Goal: Find specific page/section: Find specific page/section

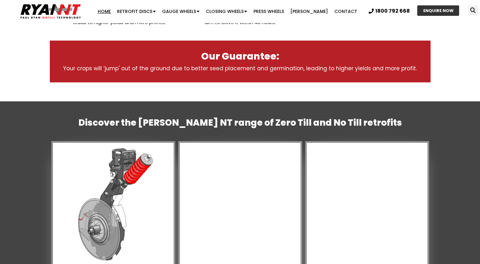
scroll to position [379, 0]
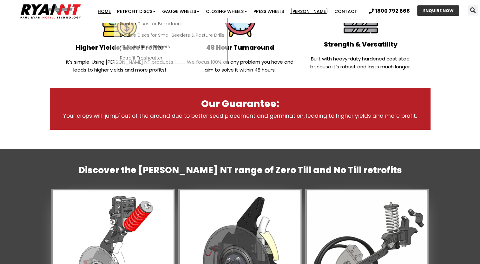
click at [306, 12] on link "[PERSON_NAME]" at bounding box center [309, 11] width 44 height 13
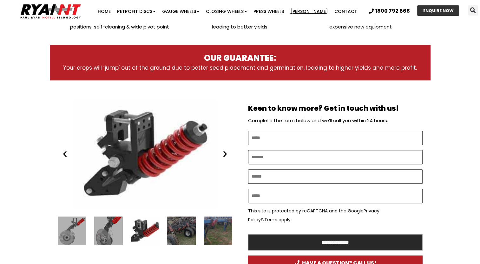
scroll to position [317, 0]
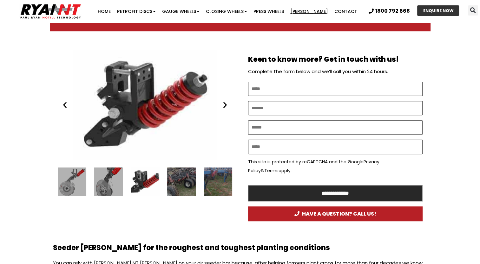
click at [112, 180] on div "5 / 16" at bounding box center [108, 182] width 29 height 29
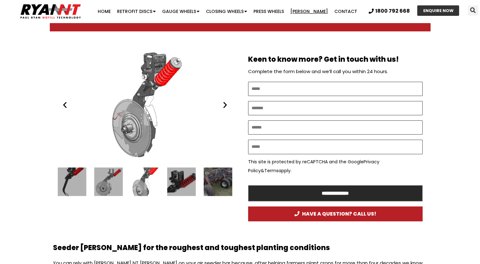
click at [87, 181] on div "Slides Slides" at bounding box center [145, 182] width 174 height 29
click at [72, 183] on div "3 / 16" at bounding box center [72, 182] width 29 height 29
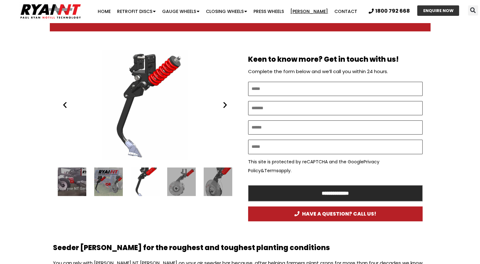
click at [174, 183] on div "4 / 16" at bounding box center [181, 182] width 29 height 29
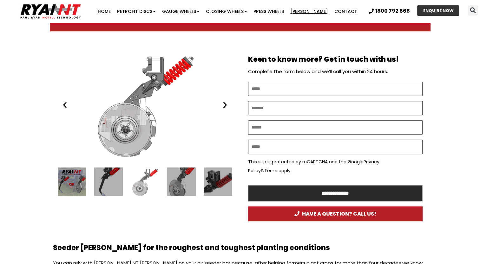
click at [184, 184] on div "5 / 16" at bounding box center [181, 182] width 29 height 29
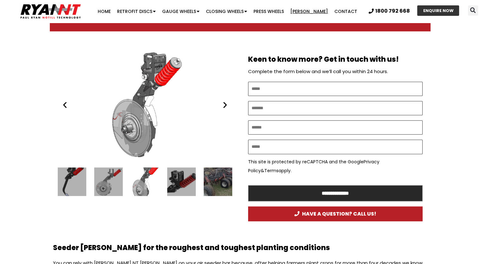
click at [184, 184] on div "6 / 16" at bounding box center [181, 182] width 29 height 29
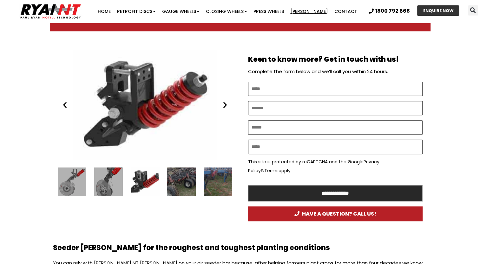
click at [184, 184] on div "7 / 16" at bounding box center [181, 182] width 29 height 29
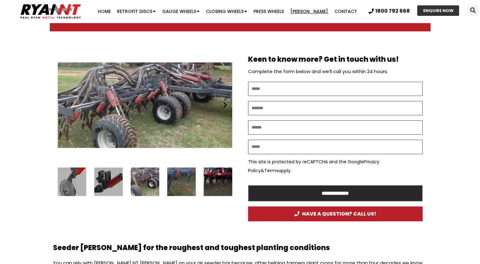
click at [184, 184] on div "8 / 16" at bounding box center [181, 182] width 29 height 29
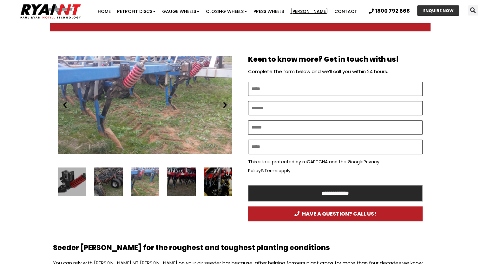
click at [184, 184] on div "9 / 16" at bounding box center [181, 182] width 29 height 29
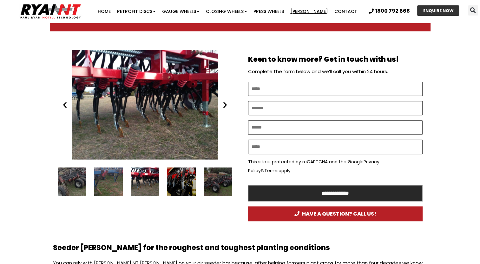
click at [184, 184] on div "10 / 16" at bounding box center [181, 182] width 29 height 29
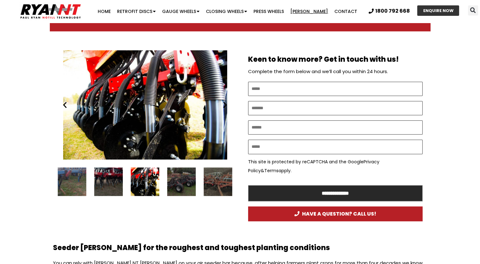
click at [184, 184] on div "11 / 16" at bounding box center [181, 182] width 29 height 29
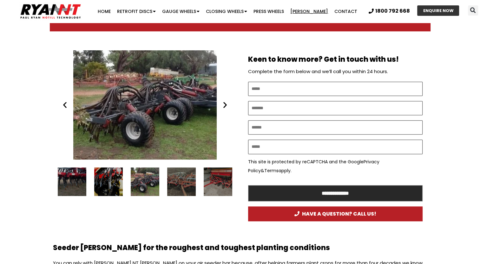
click at [184, 184] on div "12 / 16" at bounding box center [181, 182] width 29 height 29
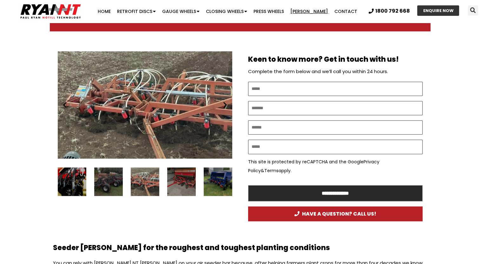
click at [184, 184] on div "13 / 16" at bounding box center [181, 182] width 29 height 29
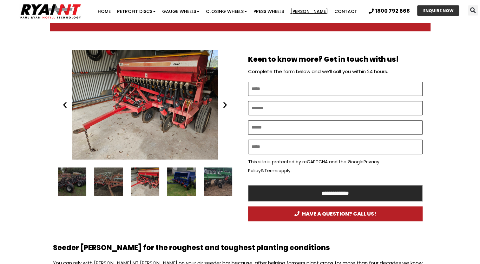
click at [184, 184] on div "14 / 16" at bounding box center [181, 182] width 29 height 29
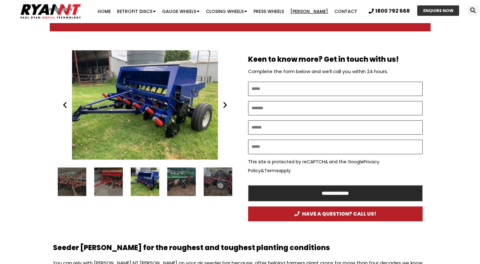
click at [184, 184] on div "15 / 16" at bounding box center [181, 182] width 29 height 29
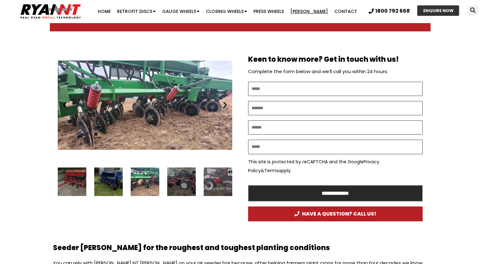
click at [184, 184] on div "16 / 16" at bounding box center [181, 182] width 29 height 29
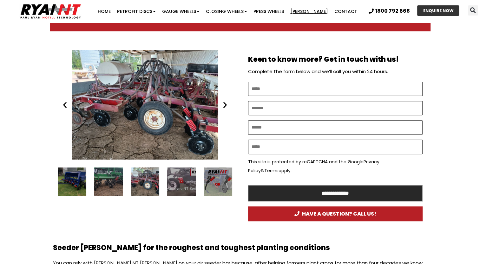
click at [184, 184] on div "1 / 16" at bounding box center [181, 182] width 29 height 29
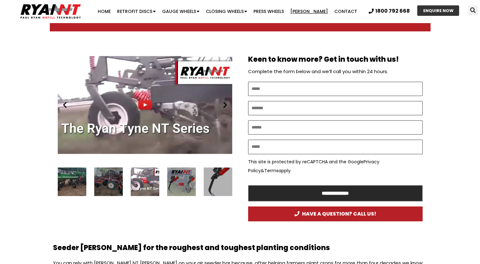
click at [184, 184] on div "2 / 16" at bounding box center [181, 182] width 29 height 29
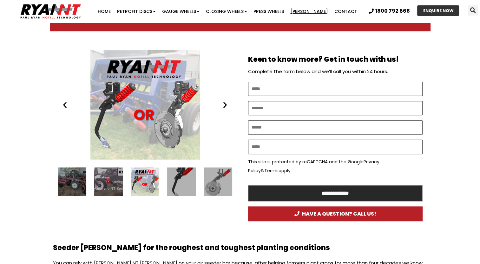
click at [184, 184] on div "3 / 16" at bounding box center [181, 182] width 29 height 29
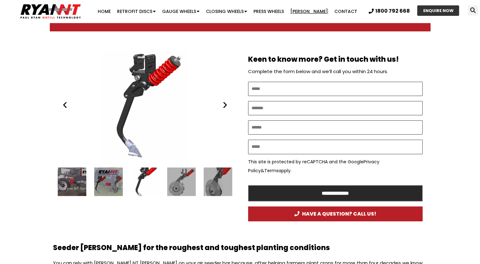
click at [184, 184] on div "4 / 16" at bounding box center [181, 182] width 29 height 29
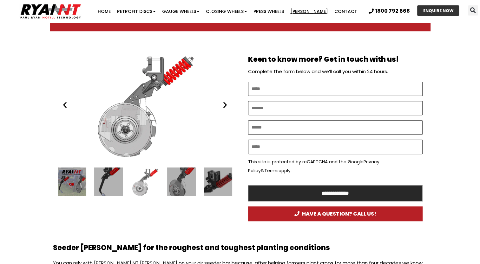
click at [184, 184] on div "5 / 16" at bounding box center [181, 182] width 29 height 29
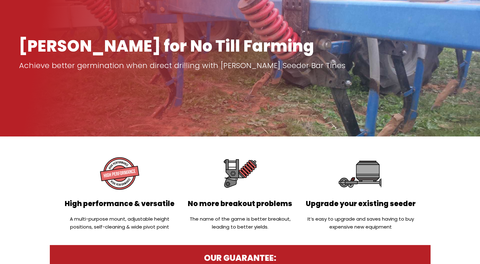
scroll to position [0, 0]
